Goal: Transaction & Acquisition: Purchase product/service

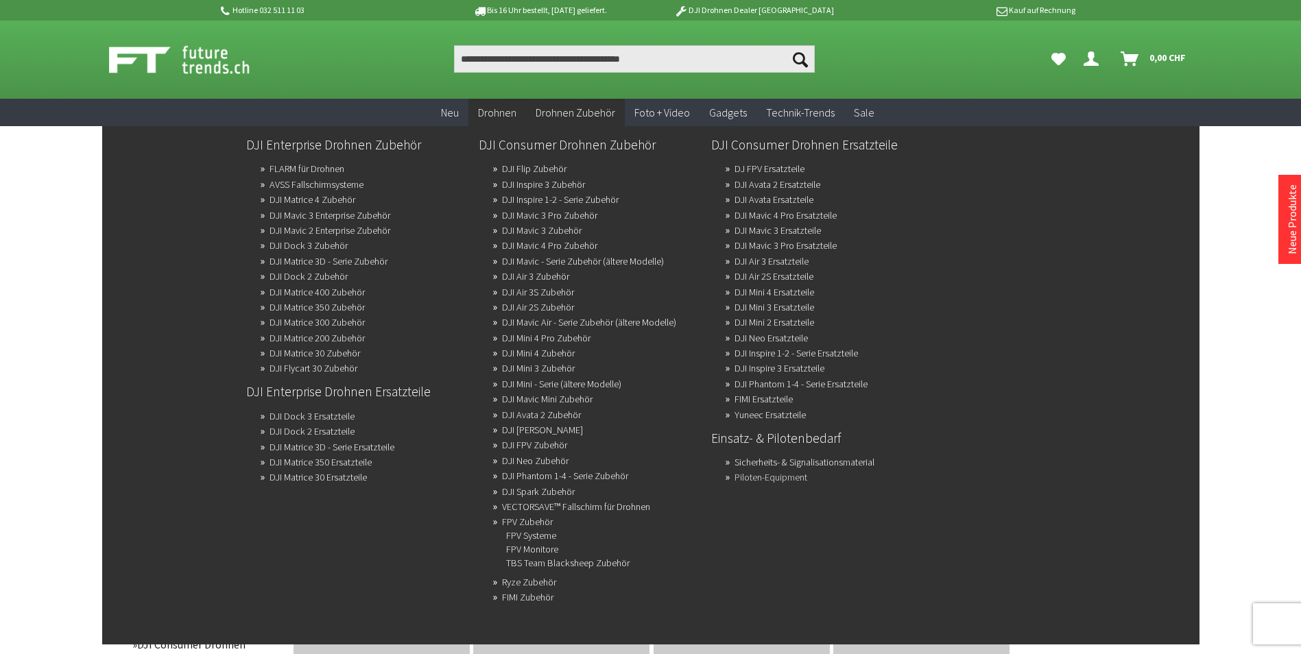
click at [787, 475] on link "Piloten-Equipment" at bounding box center [771, 477] width 73 height 19
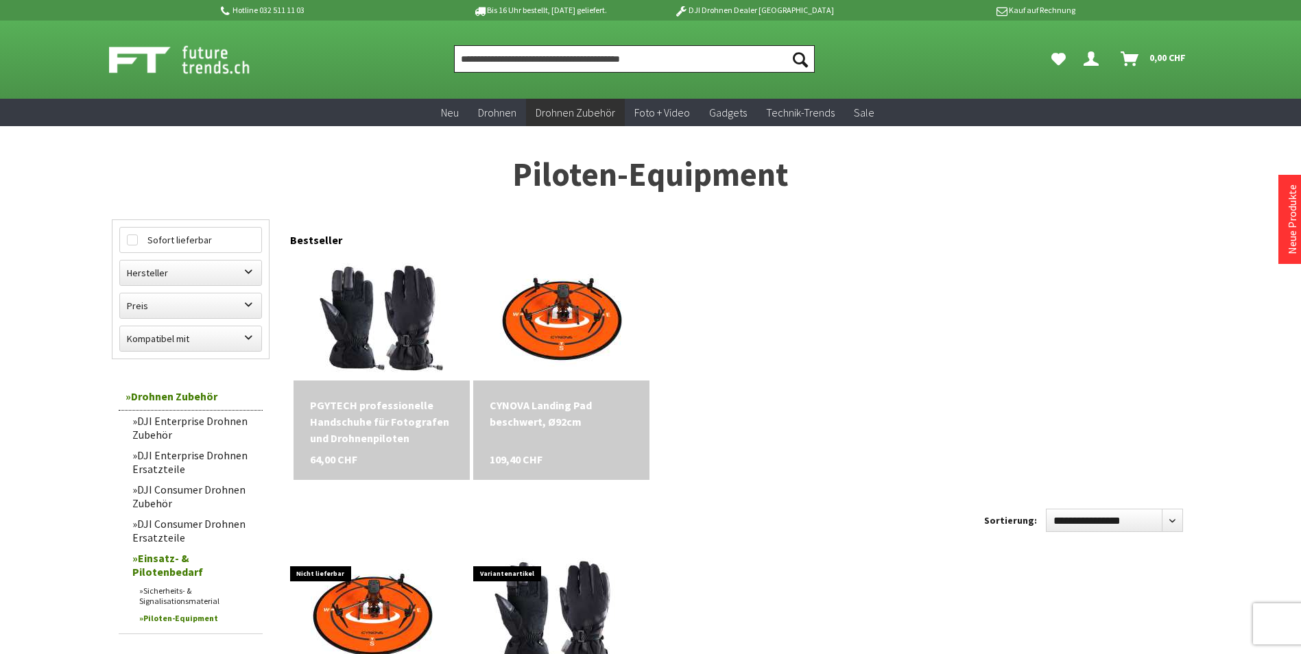
click at [641, 52] on input "Produkt, Marke, Kategorie, EAN, Artikelnummer…" at bounding box center [634, 58] width 361 height 27
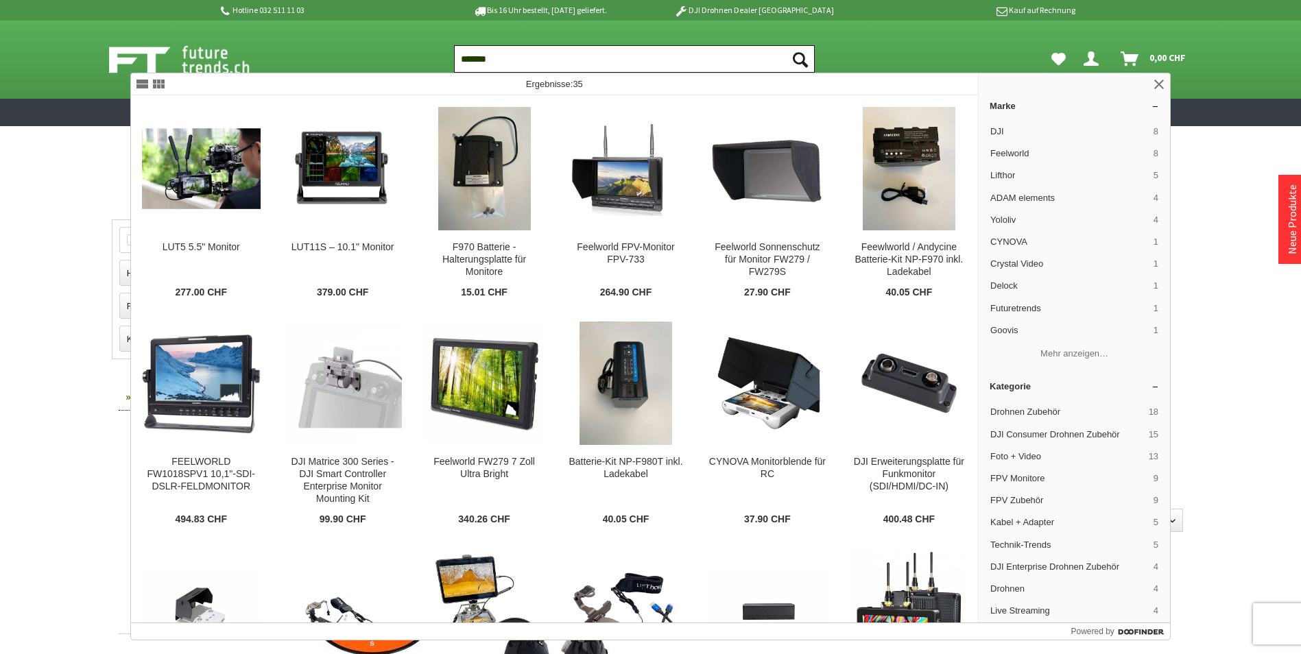
type input "*******"
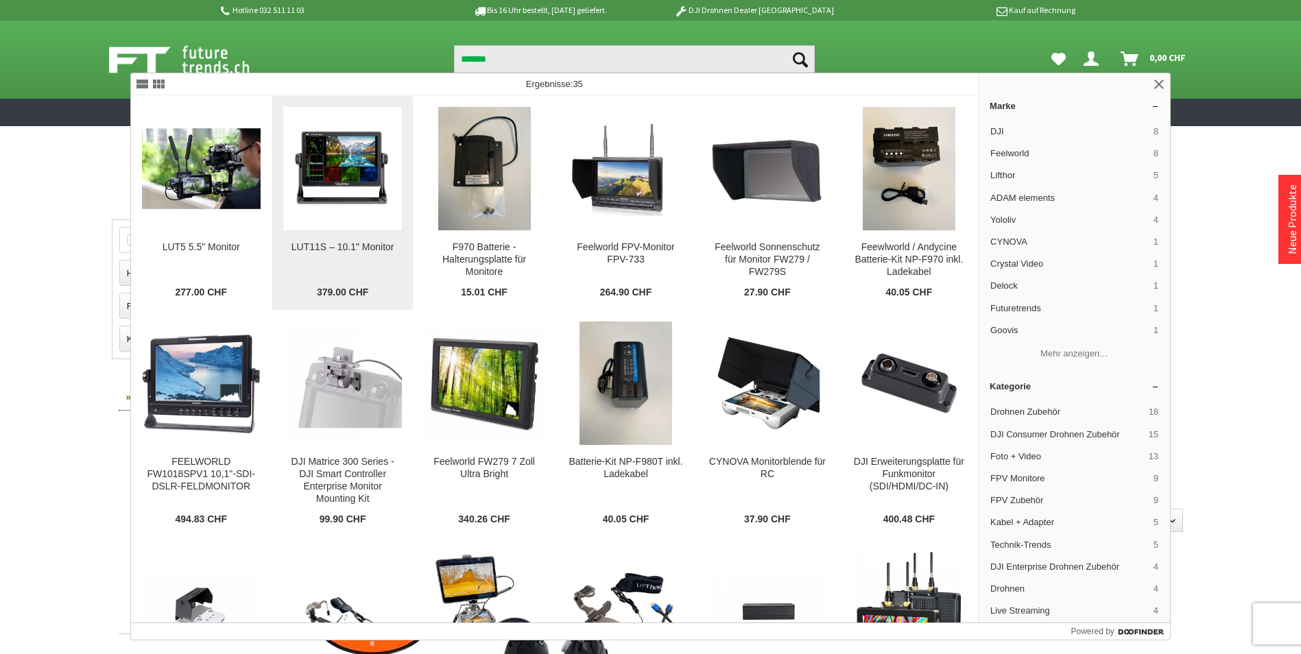
click at [340, 160] on img at bounding box center [342, 168] width 119 height 119
